Goal: Task Accomplishment & Management: Use online tool/utility

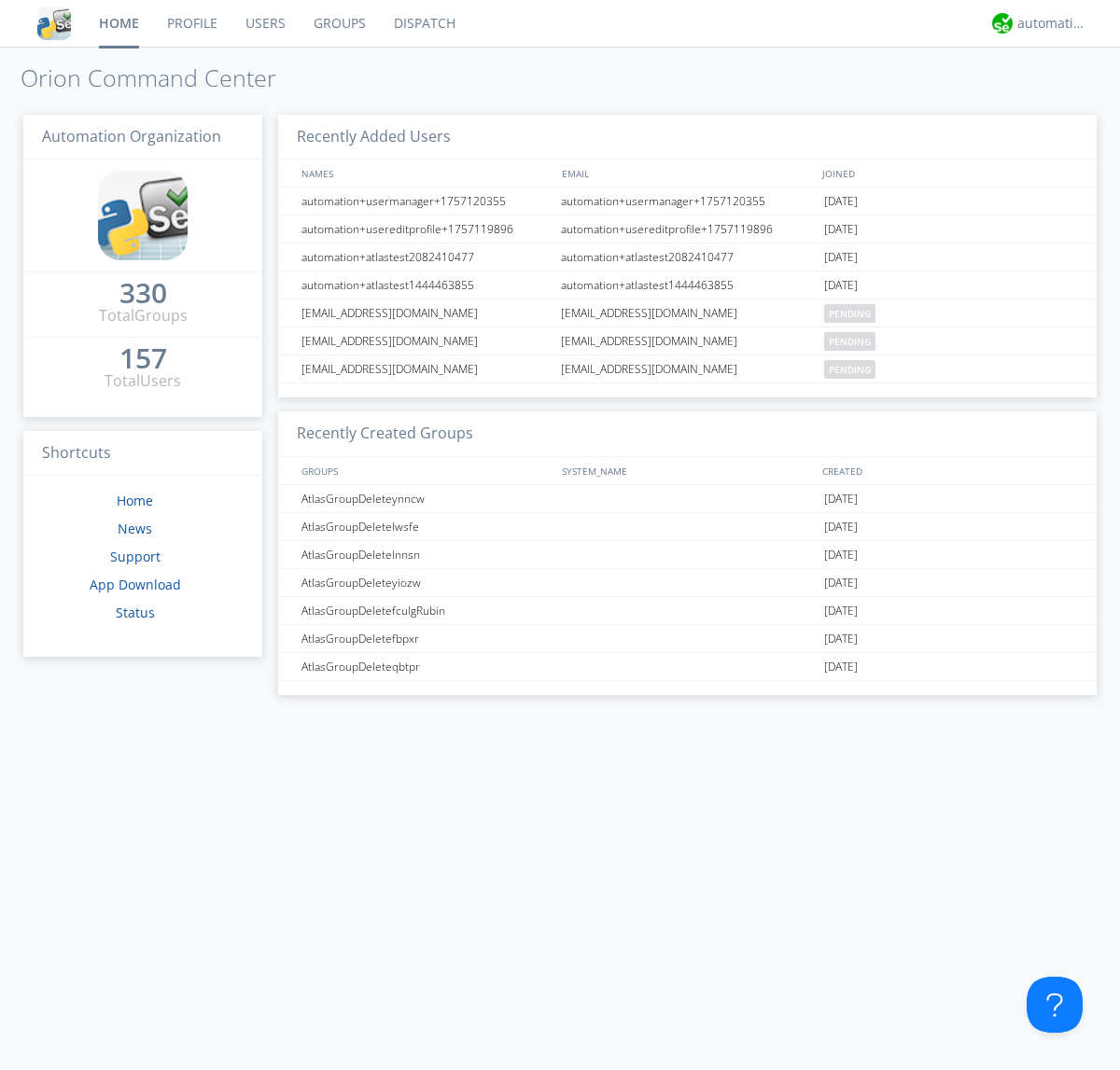
click at [423, 24] on link "Dispatch" at bounding box center [425, 23] width 90 height 47
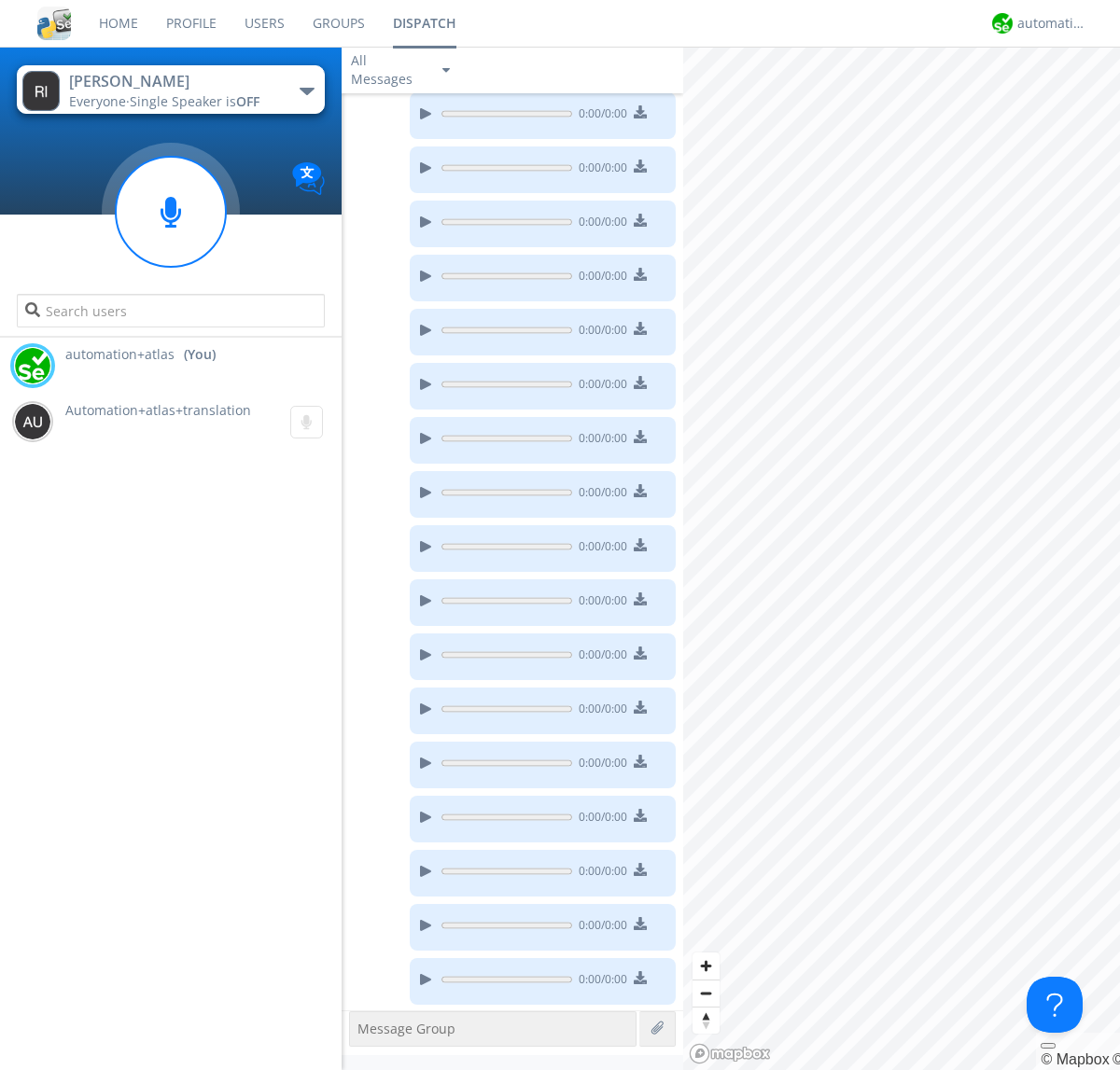
scroll to position [262, 0]
click at [306, 90] on div "button" at bounding box center [308, 91] width 15 height 8
click at [0, 0] on span "AtlasGroupDispatch" at bounding box center [0, 0] width 0 height 0
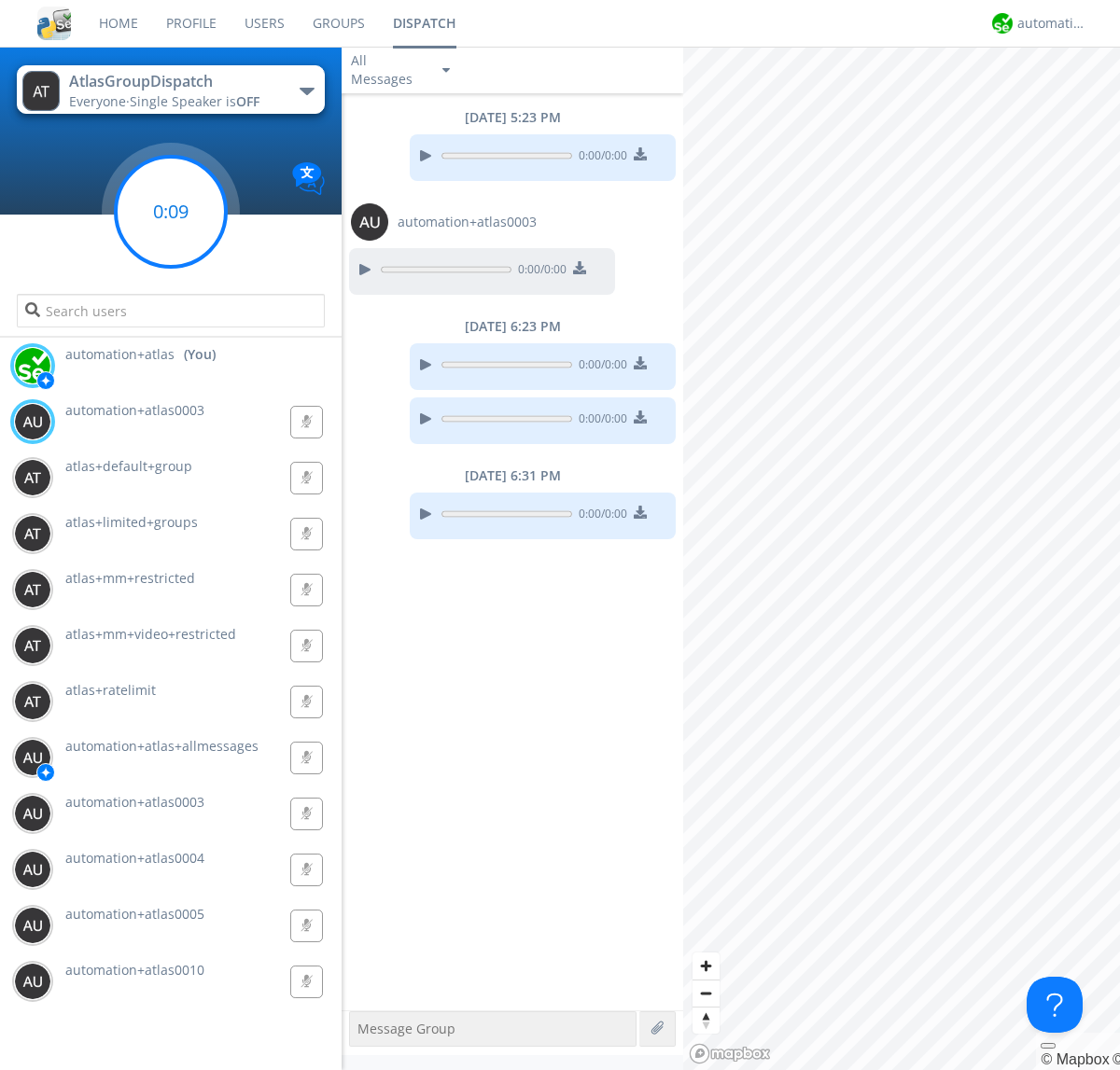
click at [170, 211] on g at bounding box center [171, 212] width 110 height 110
click at [1048, 24] on div "automation+atlas" at bounding box center [1052, 24] width 70 height 19
click at [1061, 98] on div "Log Out" at bounding box center [1061, 98] width 96 height 33
